Goal: Information Seeking & Learning: Check status

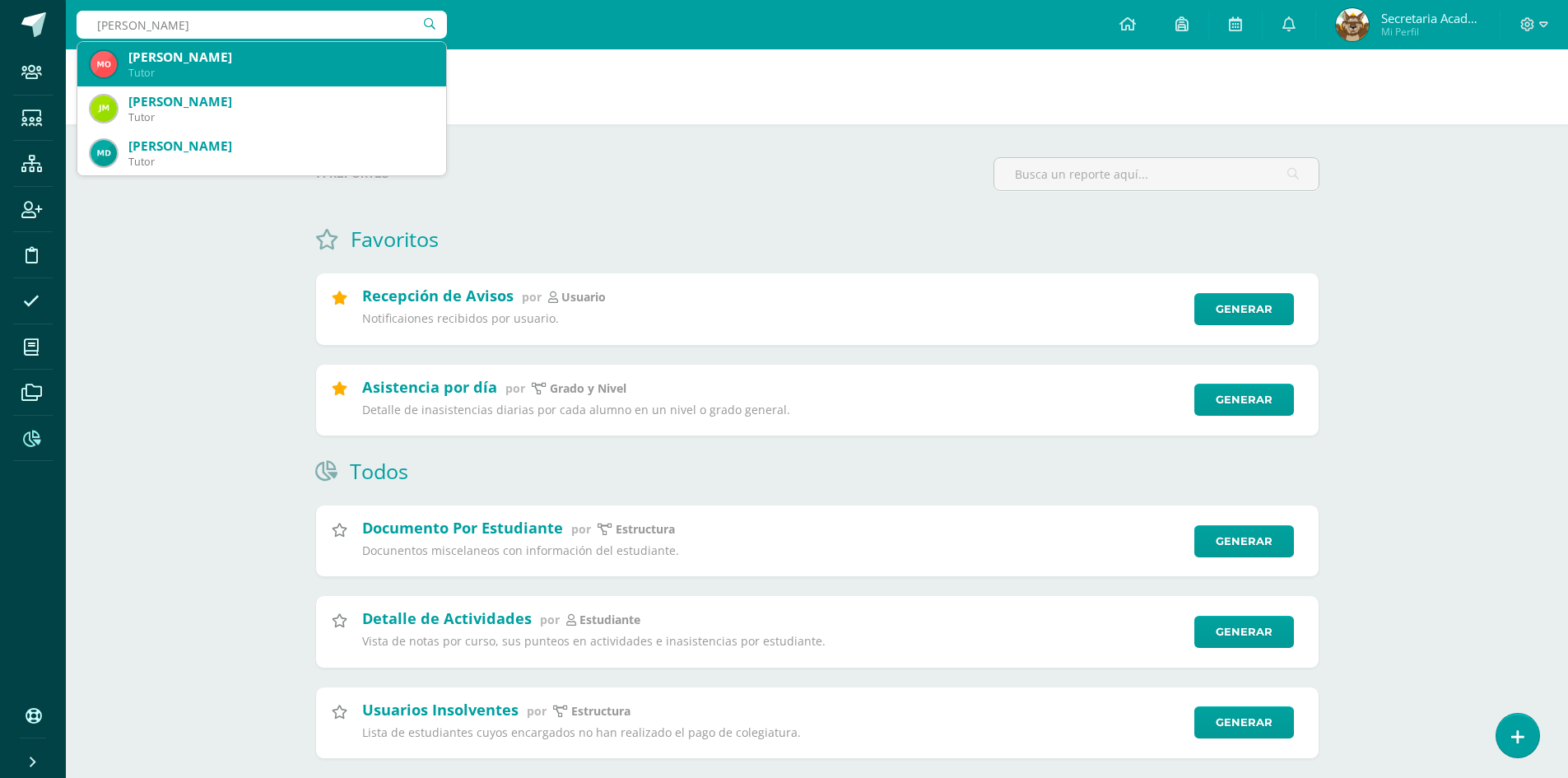
scroll to position [82, 0]
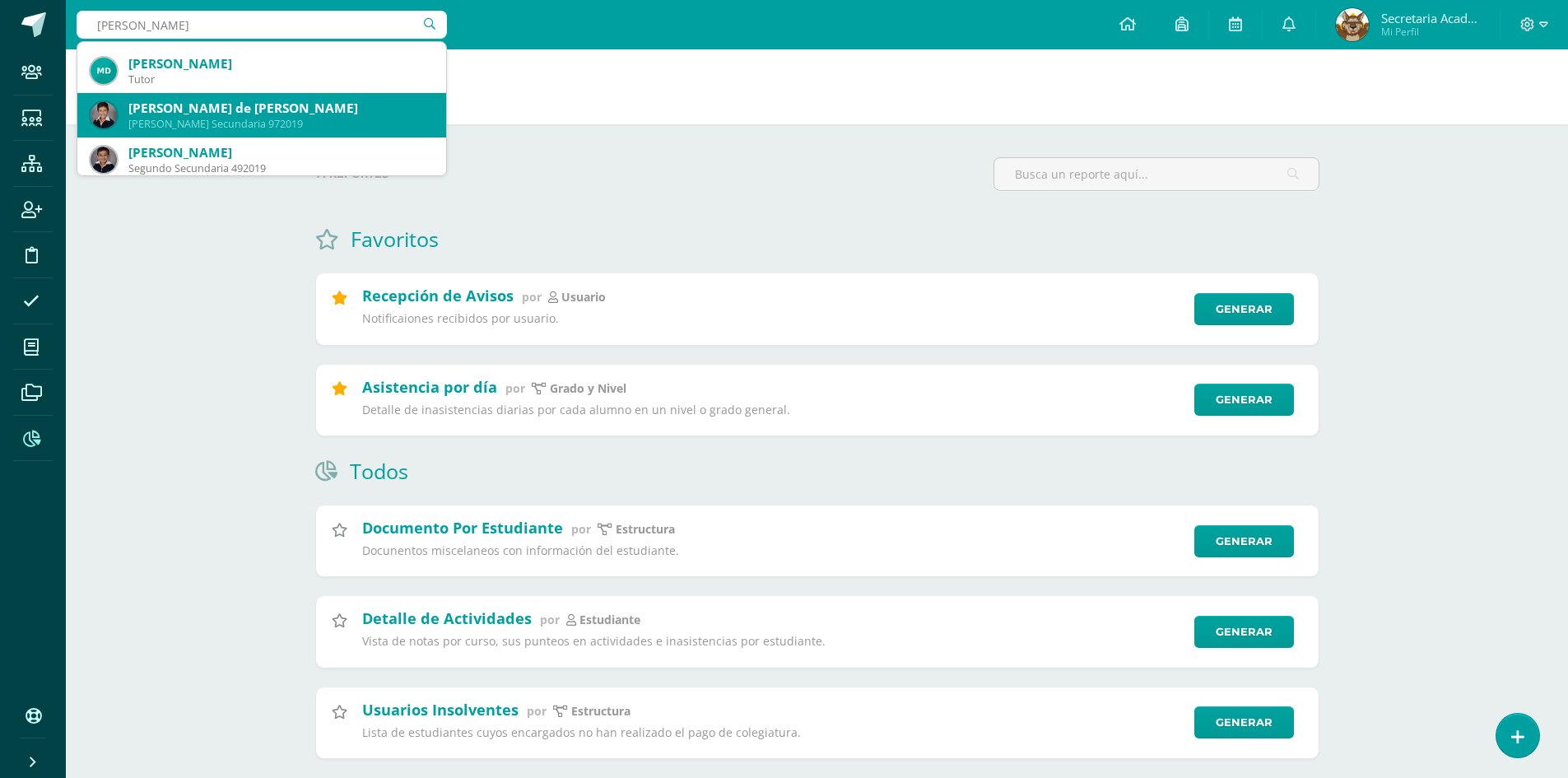
click at [300, 112] on div "Marco Andre de León Castellanos" at bounding box center [281, 108] width 305 height 17
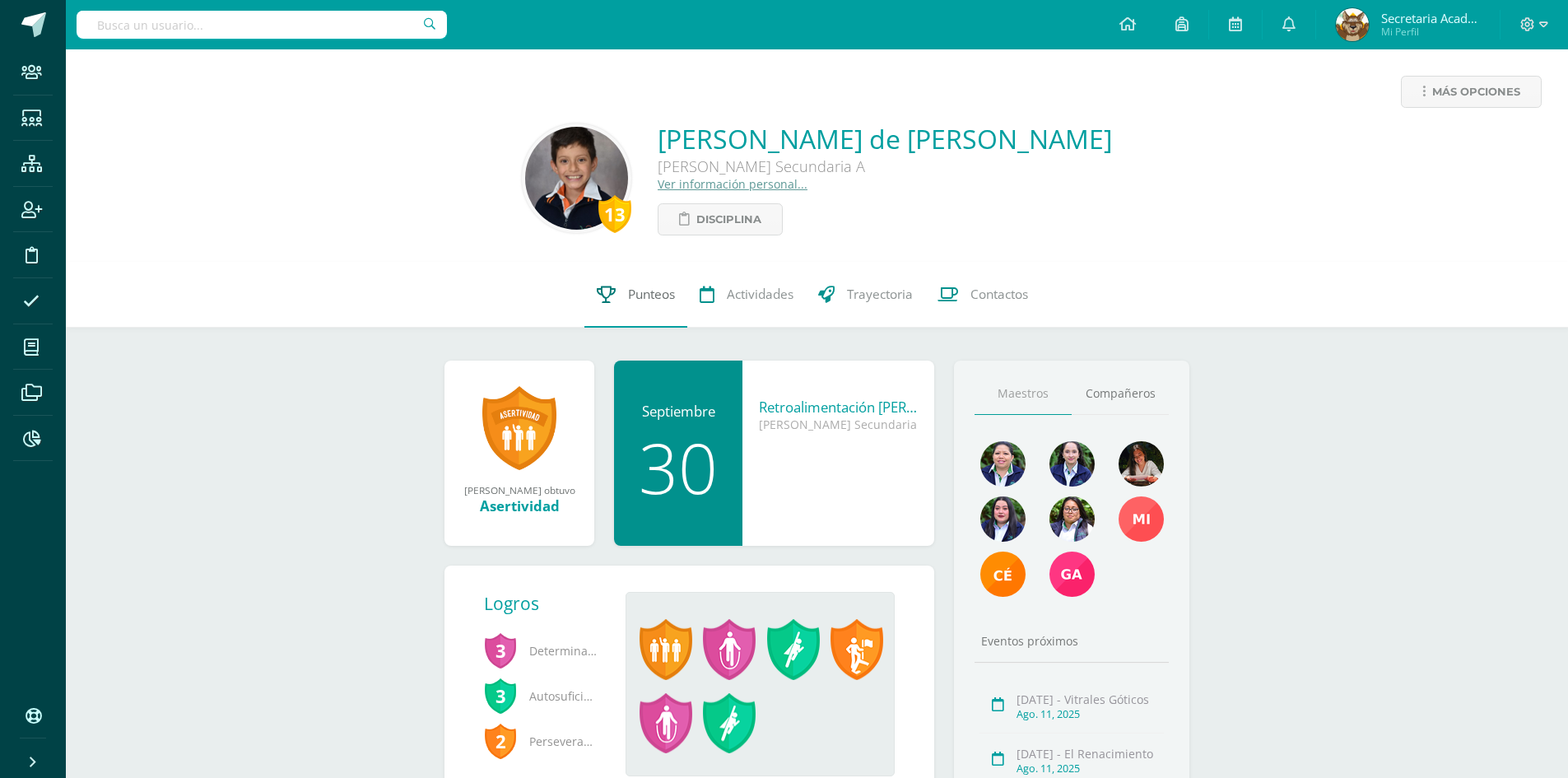
click at [629, 286] on span "Punteos" at bounding box center [651, 294] width 47 height 17
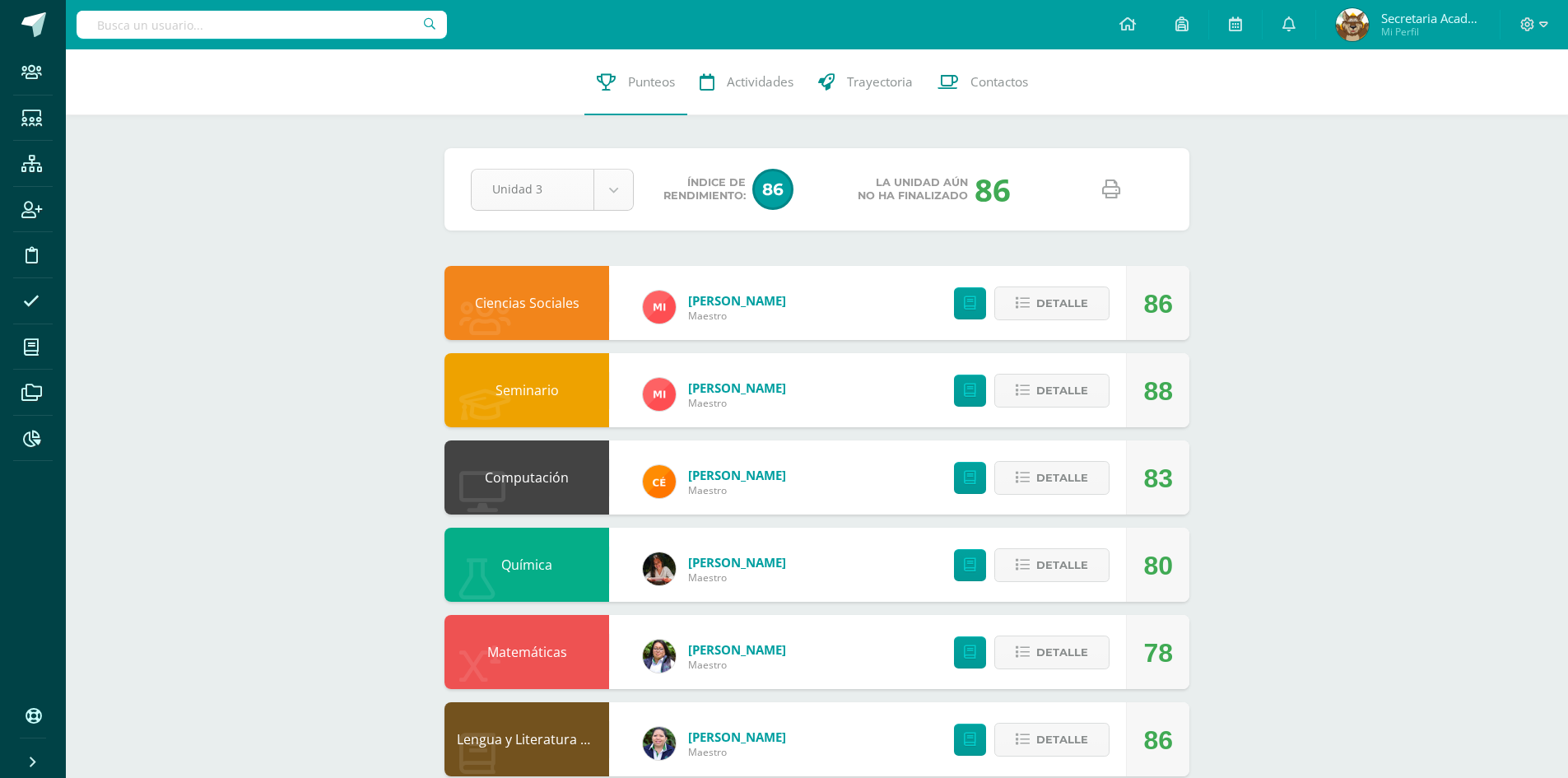
click at [611, 183] on body "Staff Estudiantes Estructura Inscripción Disciplina Asistencia Mis cursos Archi…" at bounding box center [784, 622] width 1568 height 1245
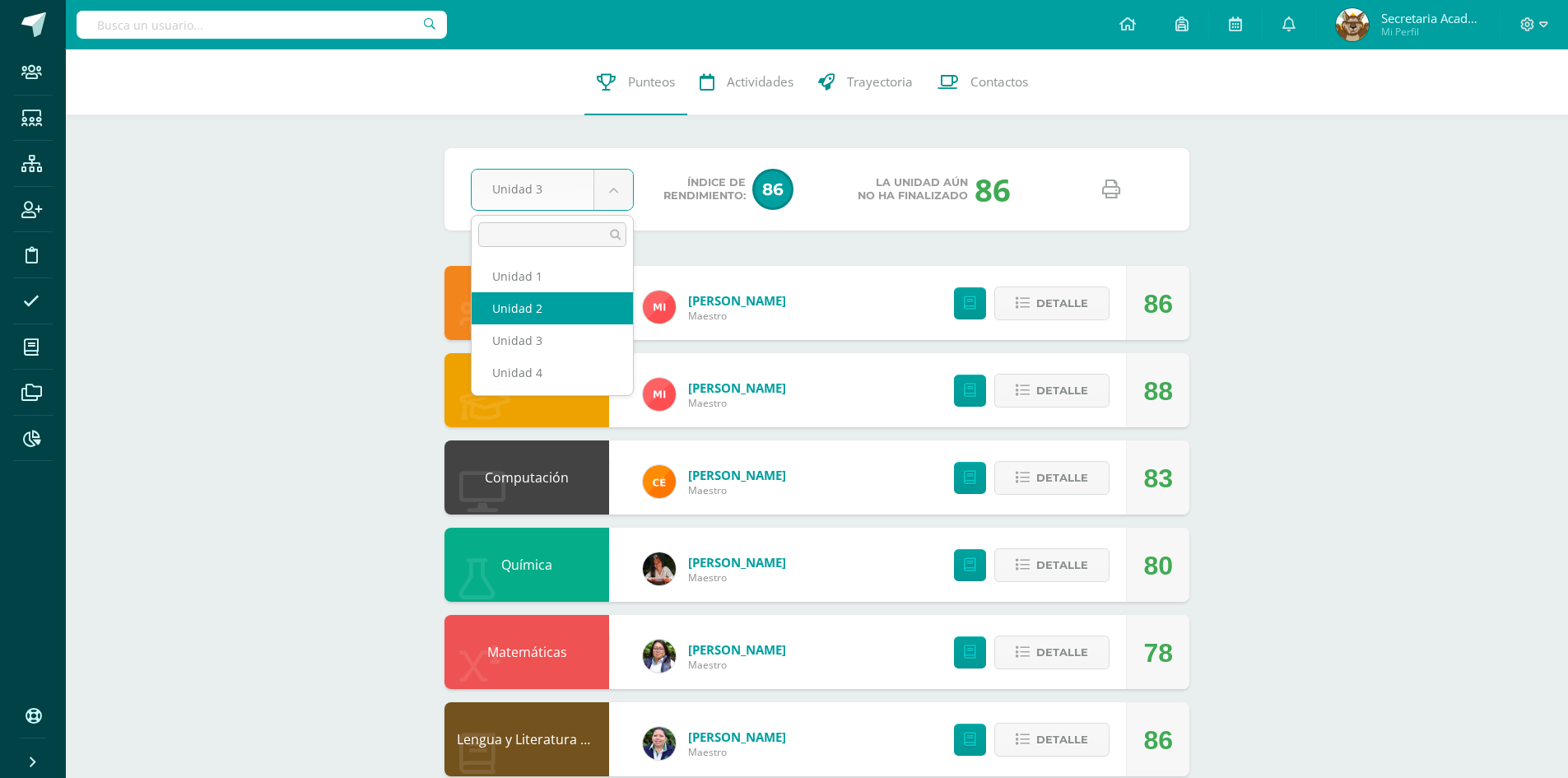
select select "Unidad 2"
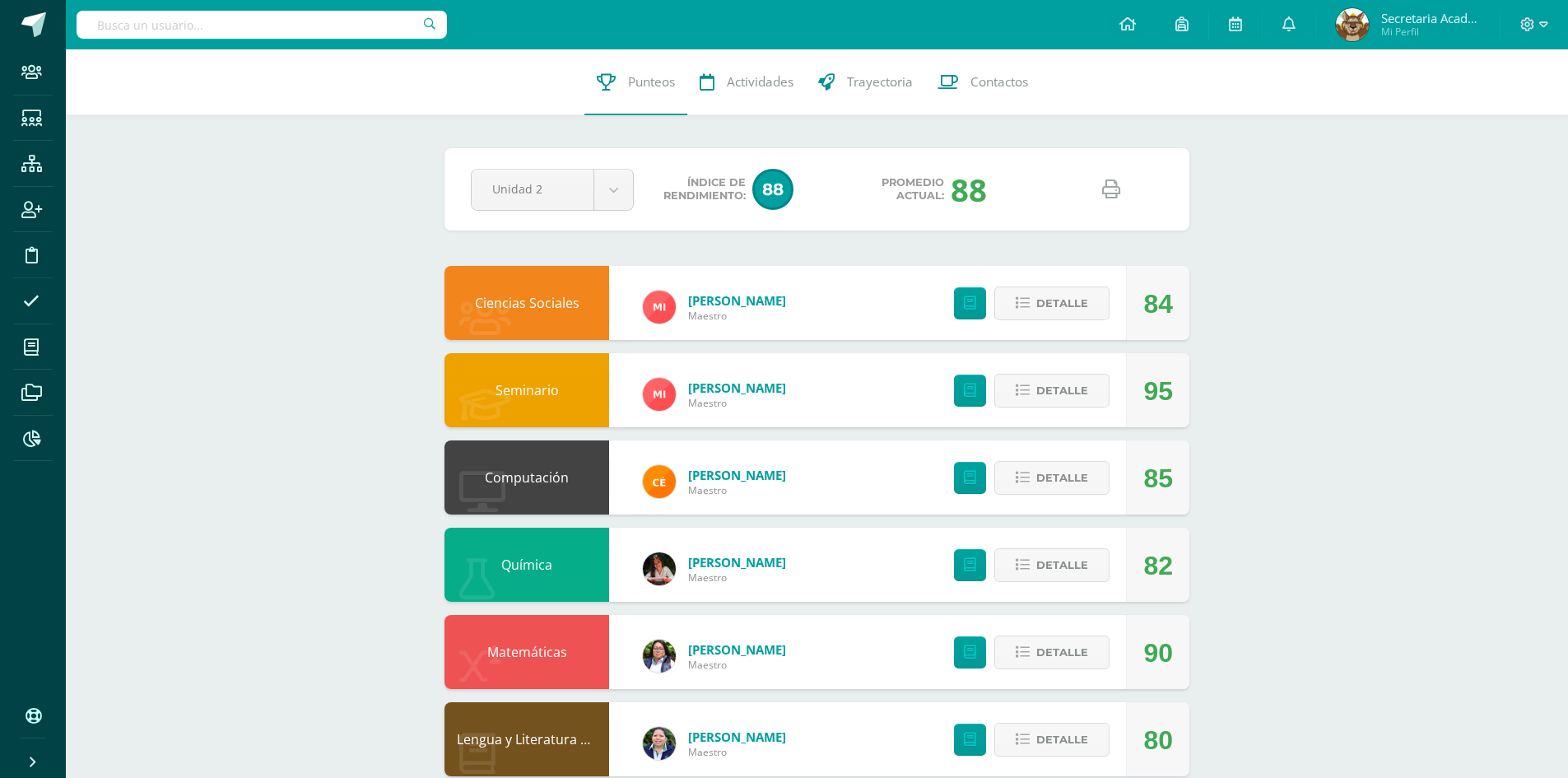
click at [1108, 186] on icon at bounding box center [1111, 189] width 18 height 18
